Goal: Navigation & Orientation: Find specific page/section

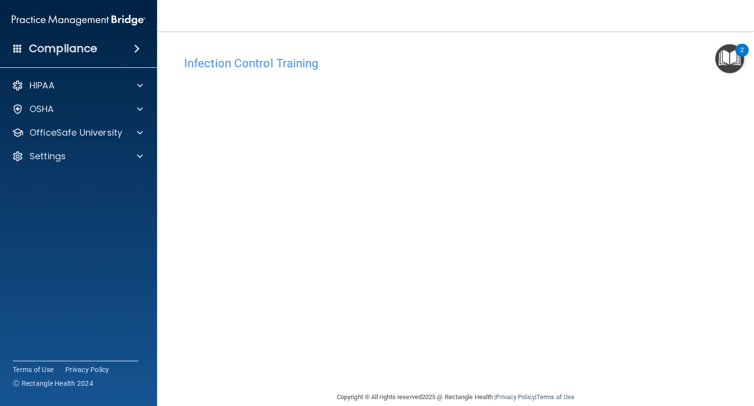
scroll to position [15, 0]
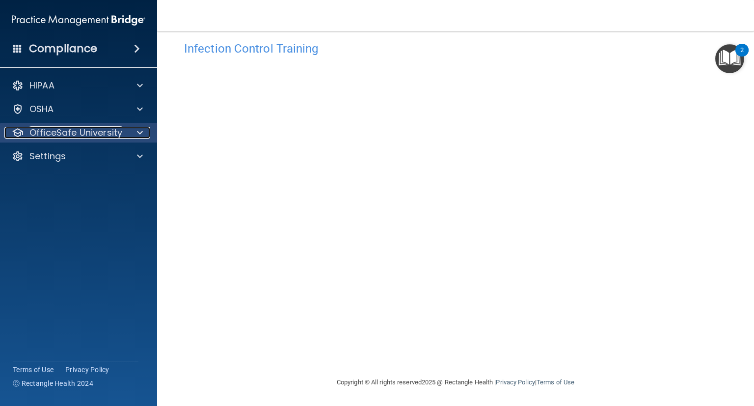
click at [107, 135] on p "OfficeSafe University" at bounding box center [75, 133] width 93 height 12
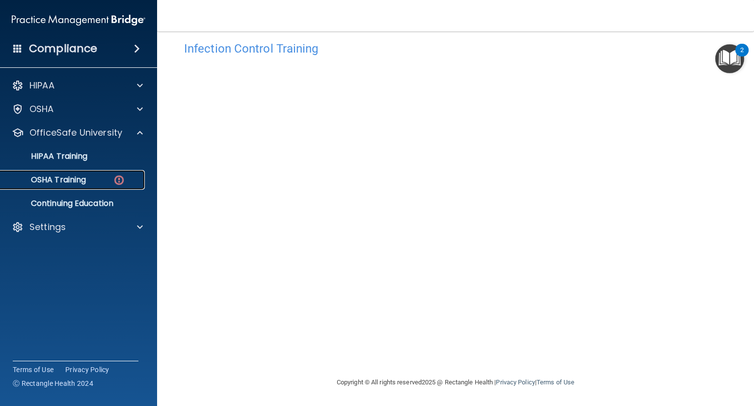
click at [90, 175] on div "OSHA Training" at bounding box center [73, 180] width 134 height 10
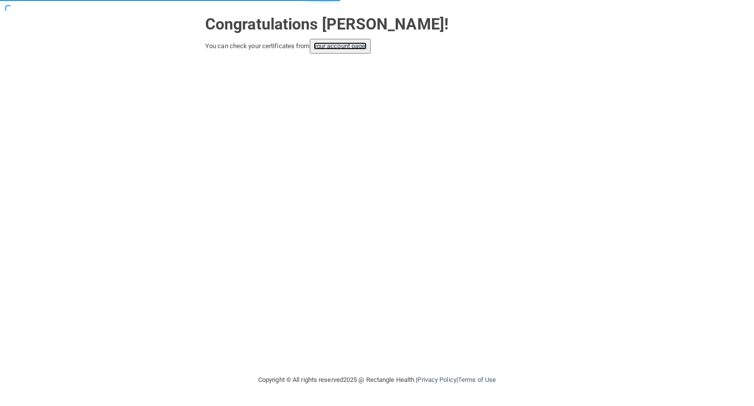
click at [359, 44] on link "your account page!" at bounding box center [341, 45] width 54 height 7
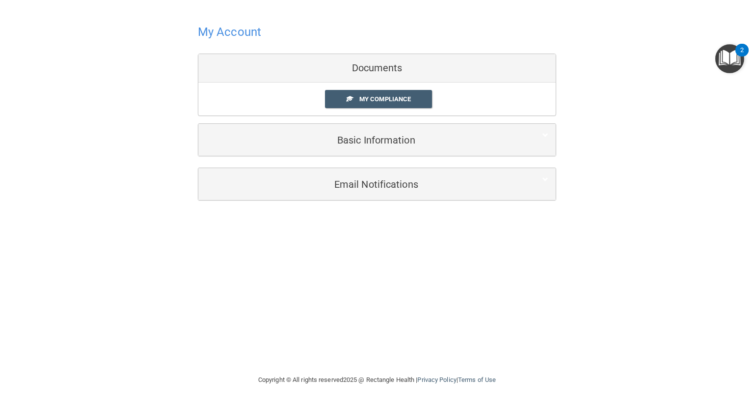
click at [235, 32] on h4 "My Account" at bounding box center [229, 32] width 63 height 13
